Goal: Transaction & Acquisition: Subscribe to service/newsletter

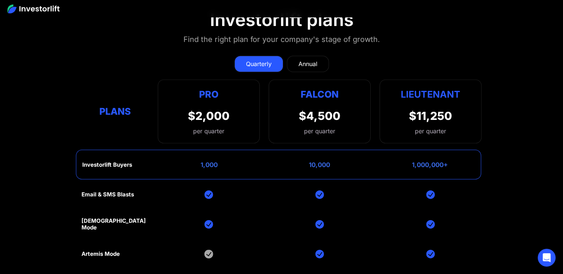
scroll to position [3316, 0]
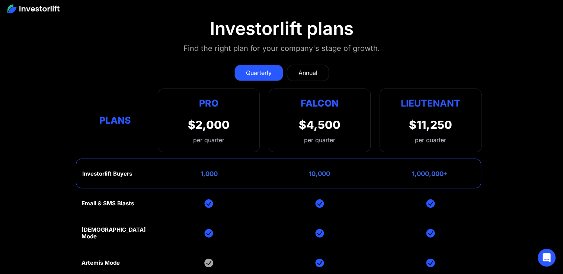
click at [311, 68] on div "Annual" at bounding box center [307, 72] width 19 height 9
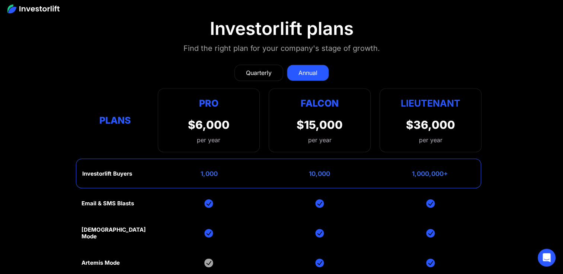
click at [253, 68] on div "Quarterly" at bounding box center [259, 72] width 26 height 9
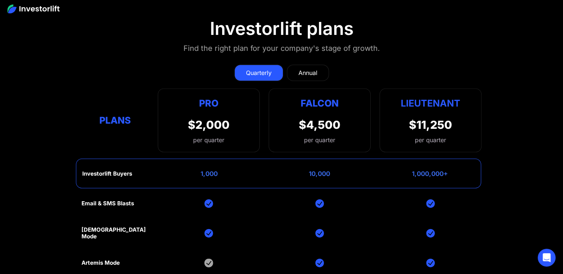
click at [305, 68] on div "Annual" at bounding box center [307, 72] width 19 height 9
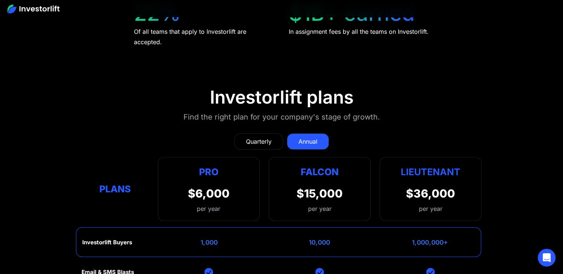
scroll to position [3242, 0]
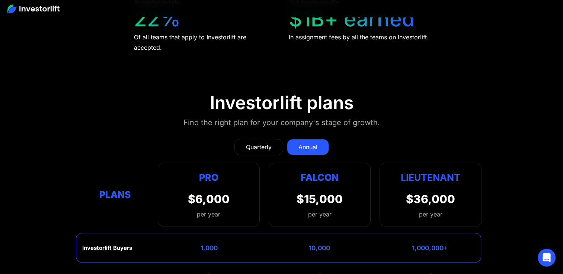
click at [269, 143] on div "Quarterly" at bounding box center [259, 147] width 26 height 9
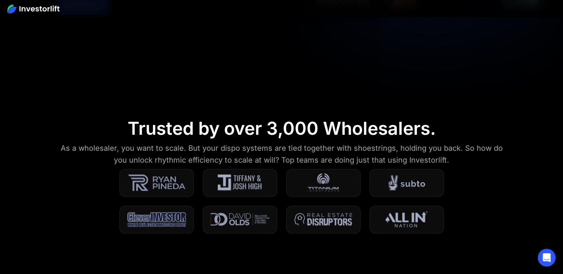
scroll to position [0, 0]
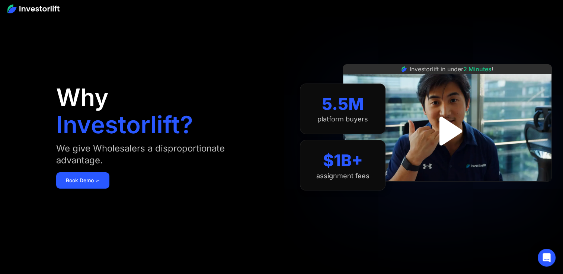
click at [454, 138] on img "open lightbox" at bounding box center [447, 131] width 52 height 52
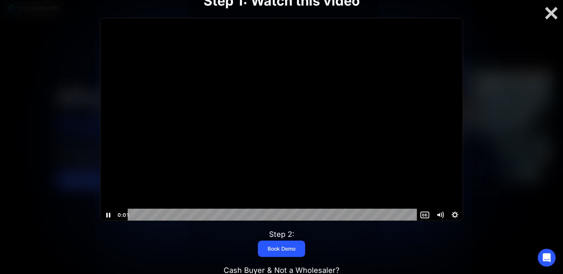
click at [148, 213] on div "Playbar" at bounding box center [273, 215] width 280 height 13
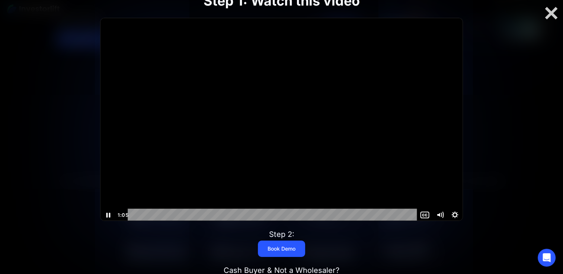
scroll to position [37, 0]
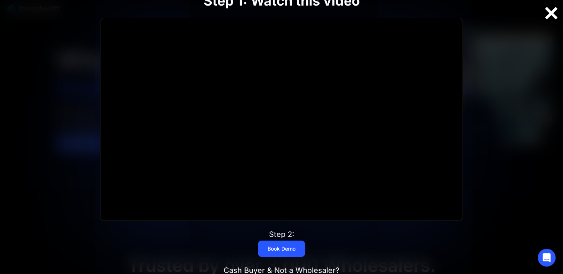
click at [551, 10] on div at bounding box center [551, 14] width 24 height 16
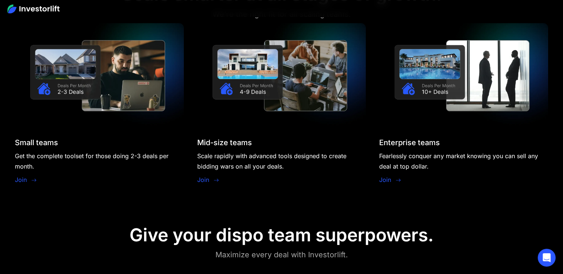
scroll to position [669, 0]
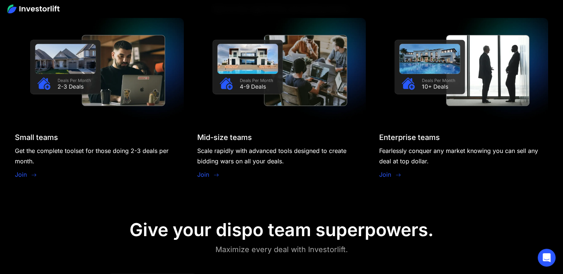
click at [17, 175] on link "Join" at bounding box center [21, 174] width 12 height 9
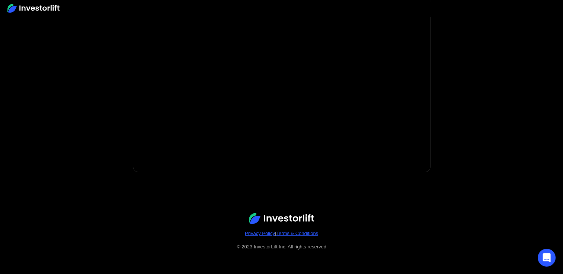
scroll to position [96, 0]
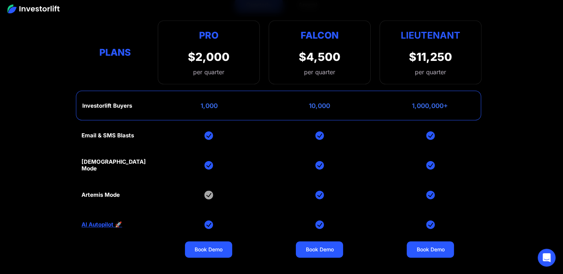
scroll to position [3310, 0]
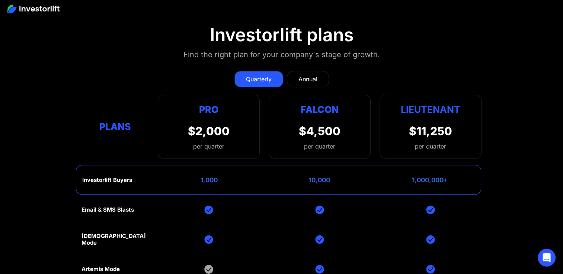
click at [318, 71] on link "Annual" at bounding box center [308, 79] width 42 height 16
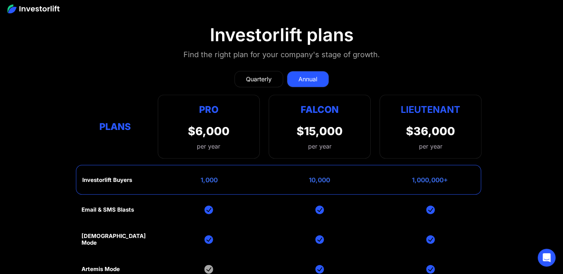
click at [258, 75] on div "Quarterly" at bounding box center [259, 79] width 26 height 9
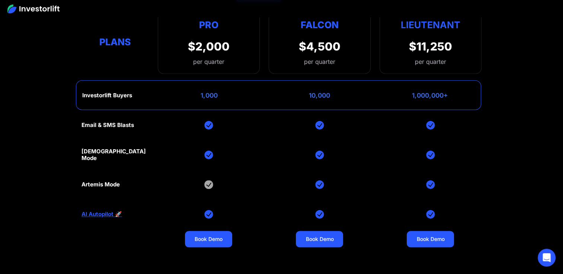
scroll to position [3363, 0]
